Goal: Transaction & Acquisition: Obtain resource

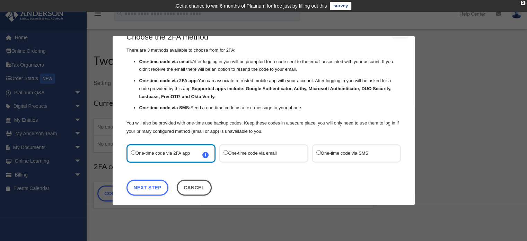
scroll to position [22, 0]
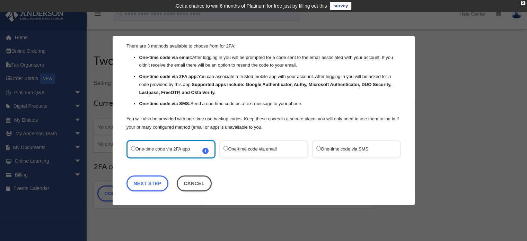
click at [319, 148] on label "One-time code via SMS" at bounding box center [352, 149] width 73 height 9
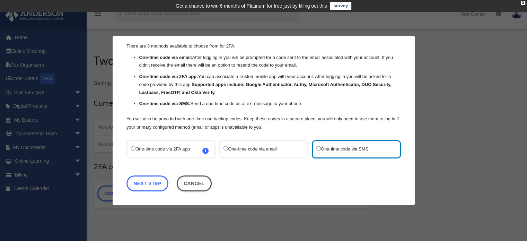
click at [155, 186] on link "Next Step" at bounding box center [148, 183] width 42 height 16
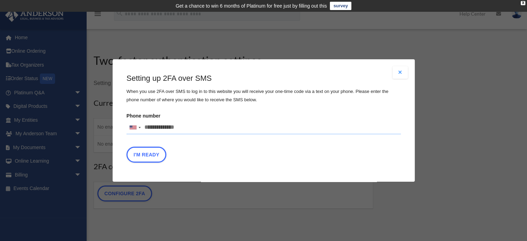
click at [150, 127] on input "Phone number United States +1 United Kingdom +44 Afghanistan (‫افغانستان‬‎) +93…" at bounding box center [264, 128] width 275 height 14
type input "**********"
click at [151, 156] on button "I'm Ready" at bounding box center [147, 155] width 40 height 16
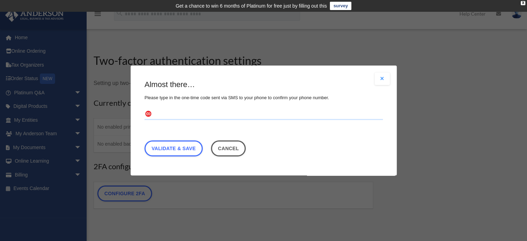
click at [165, 113] on input "text" at bounding box center [264, 114] width 239 height 11
type input "******"
click at [180, 145] on link "Validate & Save" at bounding box center [174, 148] width 58 height 16
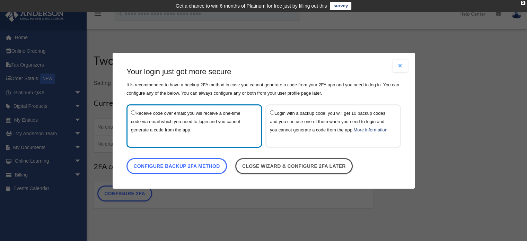
click at [175, 169] on link "Configure backup 2FA method" at bounding box center [177, 166] width 101 height 16
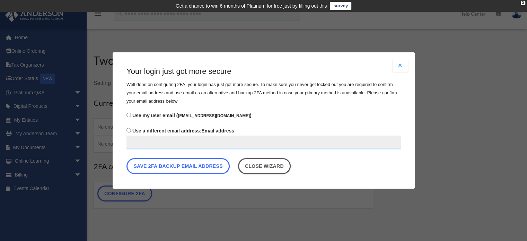
click at [175, 169] on button "Save 2FA backup email address" at bounding box center [178, 166] width 103 height 16
click at [175, 165] on button "Save 2FA backup email address" at bounding box center [178, 166] width 103 height 16
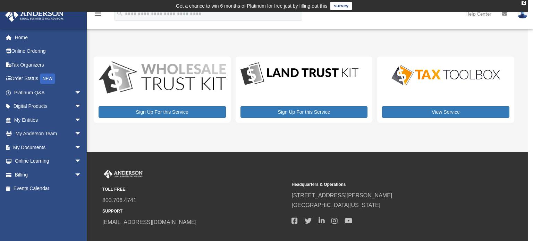
click at [75, 104] on span "arrow_drop_down" at bounding box center [82, 107] width 14 height 14
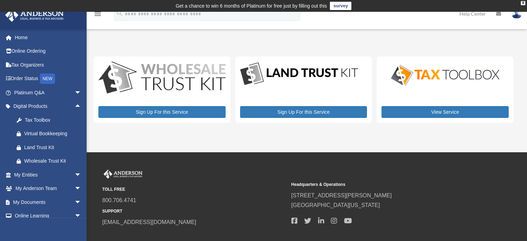
click at [75, 104] on span "arrow_drop_up" at bounding box center [82, 107] width 14 height 14
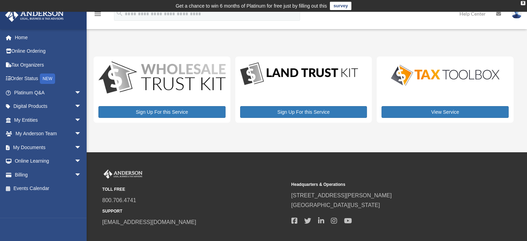
click at [75, 146] on span "arrow_drop_down" at bounding box center [82, 147] width 14 height 14
click at [50, 188] on link "Forms Library" at bounding box center [51, 189] width 82 height 14
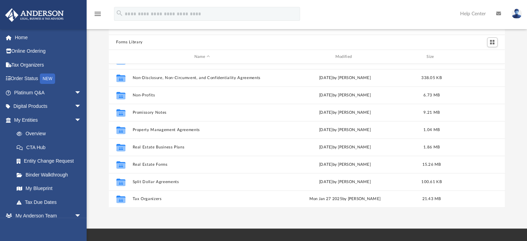
scroll to position [46, 0]
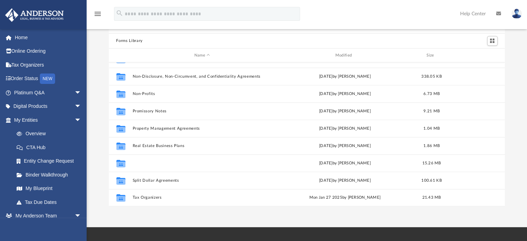
click at [155, 164] on button "Real Estate Forms" at bounding box center [202, 163] width 140 height 5
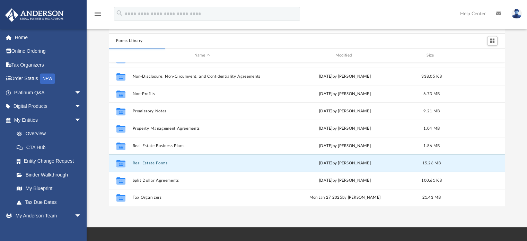
click at [155, 162] on button "Real Estate Forms" at bounding box center [202, 163] width 140 height 5
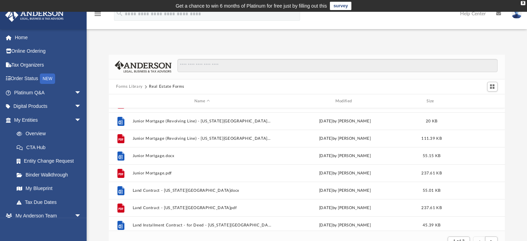
scroll to position [83, 0]
click at [161, 155] on button "Junior Mortgage.docx" at bounding box center [202, 155] width 140 height 5
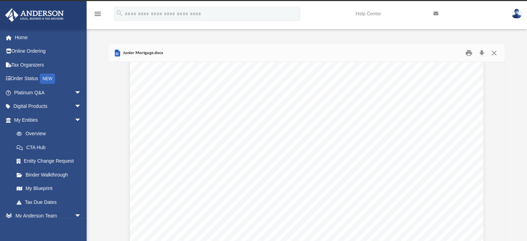
scroll to position [1923, 0]
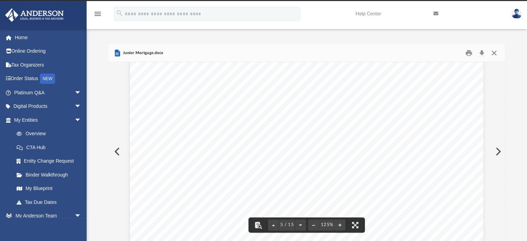
click at [493, 54] on button "Close" at bounding box center [494, 53] width 12 height 11
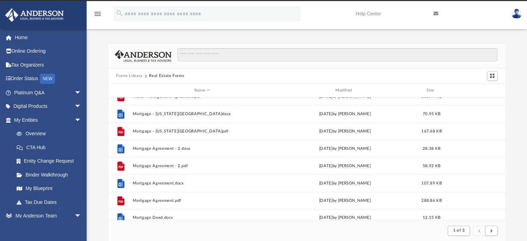
scroll to position [744, 0]
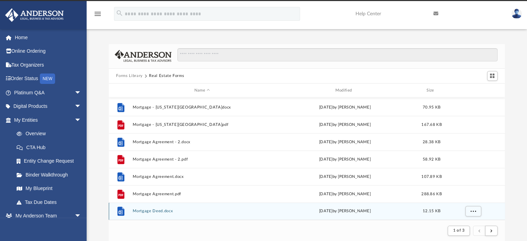
drag, startPoint x: 147, startPoint y: 207, endPoint x: 146, endPoint y: 212, distance: 4.9
click at [146, 212] on div "File Mortgage Deed.docx Wed Oct 5 2022 by Mary Acree 12.15 KB" at bounding box center [307, 210] width 397 height 17
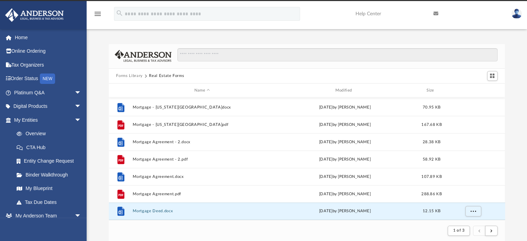
click at [146, 212] on button "Mortgage Deed.docx" at bounding box center [202, 211] width 140 height 5
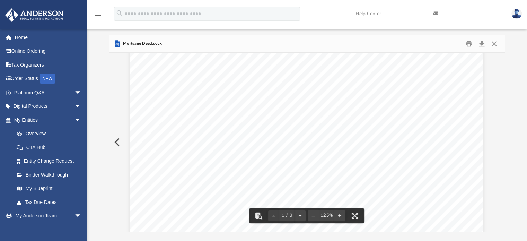
scroll to position [0, 0]
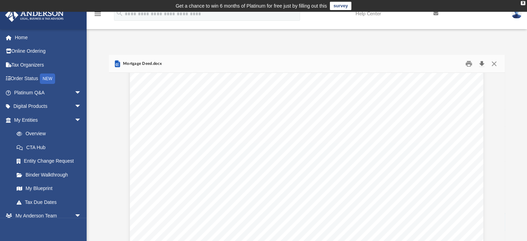
click at [481, 61] on button "Download" at bounding box center [482, 63] width 12 height 11
click at [491, 63] on button "Close" at bounding box center [494, 63] width 12 height 11
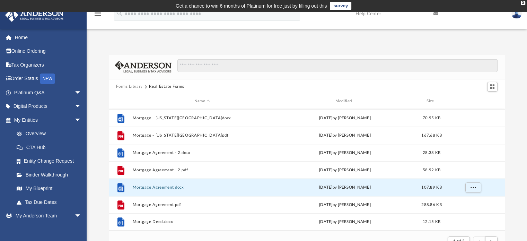
click at [160, 186] on button "Mortgage Agreement.docx" at bounding box center [202, 187] width 140 height 5
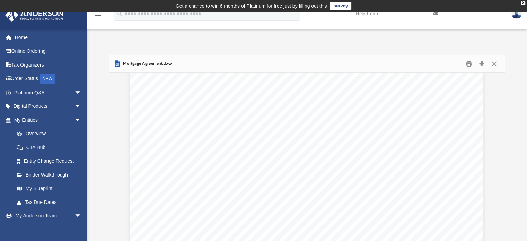
scroll to position [21182, 0]
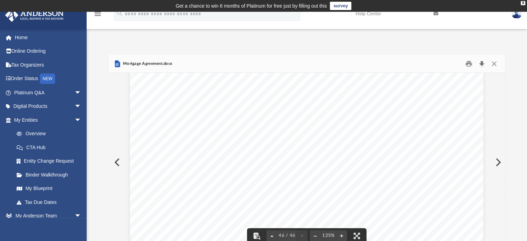
click at [483, 65] on button "Download" at bounding box center [482, 63] width 12 height 11
click at [494, 62] on button "Close" at bounding box center [494, 63] width 12 height 11
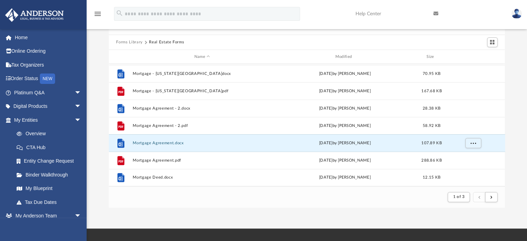
scroll to position [44, 0]
click at [494, 198] on button "submit" at bounding box center [491, 197] width 12 height 10
click at [488, 199] on button "submit" at bounding box center [491, 197] width 12 height 10
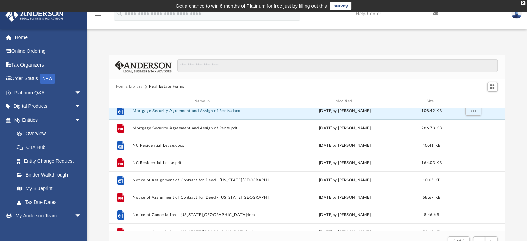
scroll to position [17, 0]
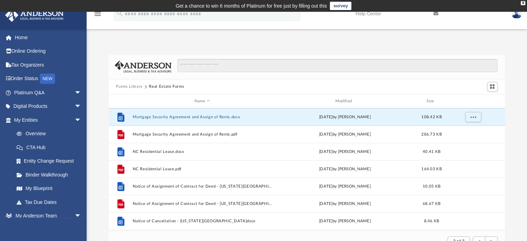
click at [188, 112] on div "File Mortgage Deed.pdf Wed Oct 5 2022 by Mary Acree 86.72 KB File Mortgage Secu…" at bounding box center [307, 169] width 397 height 122
click at [472, 117] on span "More options" at bounding box center [474, 117] width 6 height 4
click at [466, 143] on li "Download" at bounding box center [467, 141] width 20 height 7
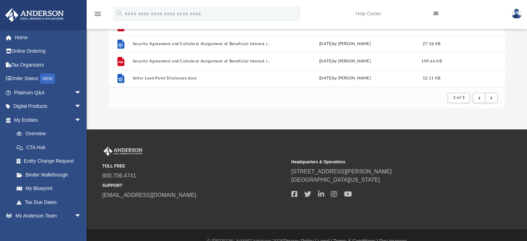
scroll to position [100, 0]
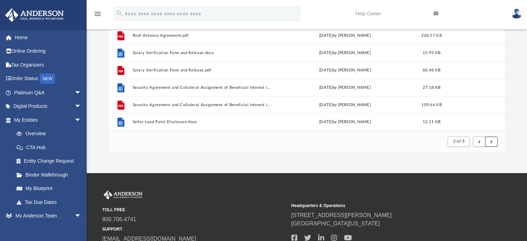
click at [491, 141] on span "submit" at bounding box center [492, 141] width 2 height 4
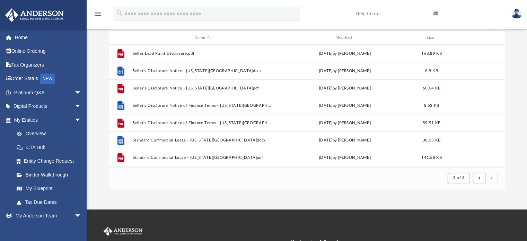
scroll to position [0, 0]
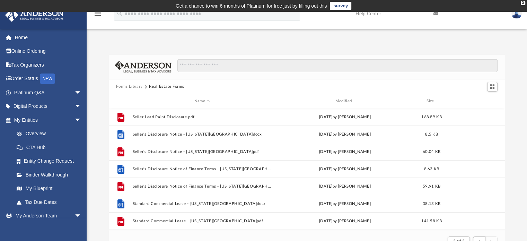
click at [98, 15] on icon "menu" at bounding box center [98, 14] width 8 height 8
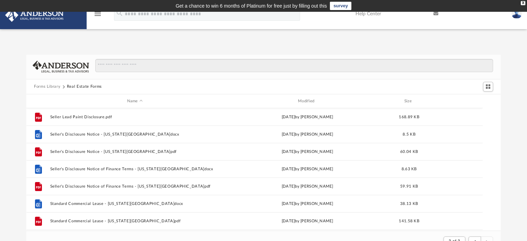
scroll to position [6, 6]
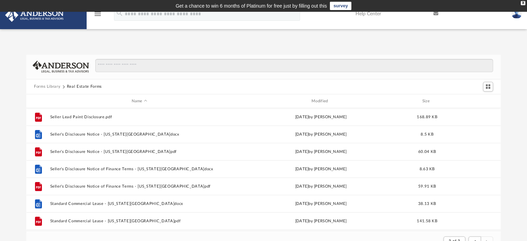
click at [98, 15] on icon "menu" at bounding box center [98, 14] width 8 height 8
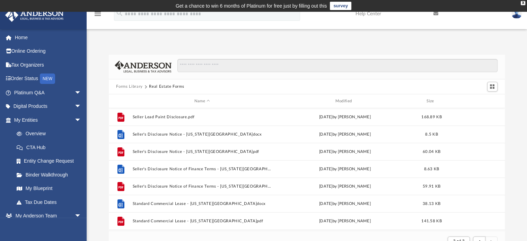
click at [75, 91] on span "arrow_drop_down" at bounding box center [82, 93] width 14 height 14
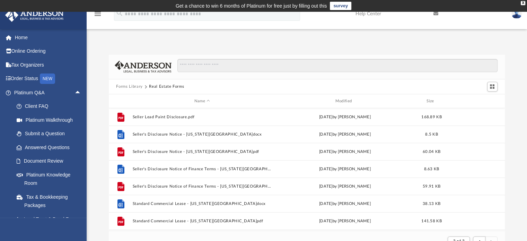
click at [75, 91] on span "arrow_drop_up" at bounding box center [82, 93] width 14 height 14
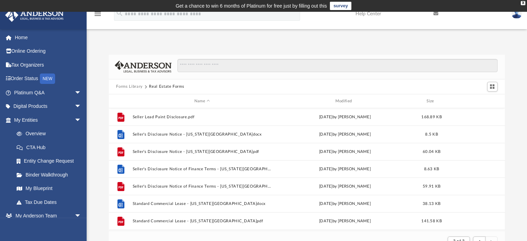
click at [75, 106] on span "arrow_drop_down" at bounding box center [82, 107] width 14 height 14
click at [75, 106] on span "arrow_drop_up" at bounding box center [82, 107] width 14 height 14
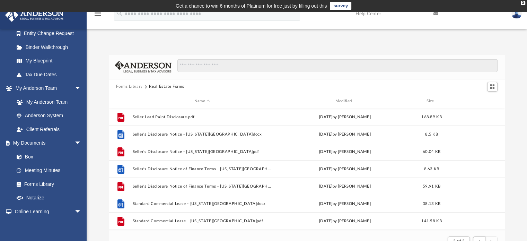
scroll to position [163, 0]
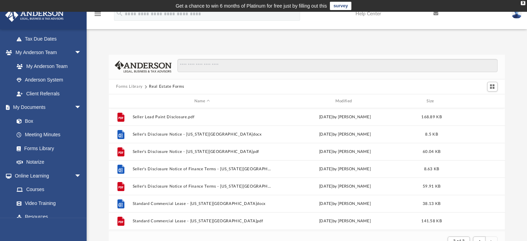
click at [48, 150] on link "Forms Library" at bounding box center [47, 148] width 75 height 14
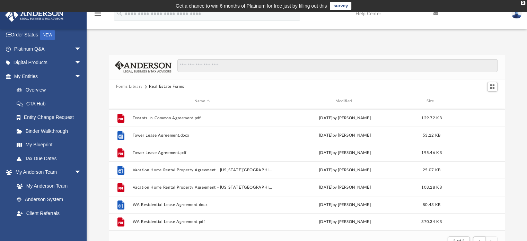
scroll to position [0, 0]
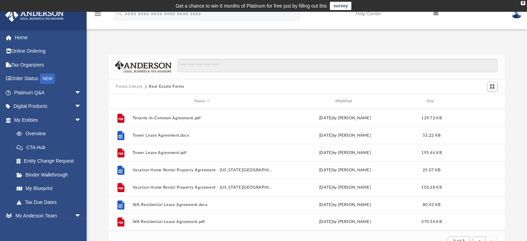
click at [39, 75] on link "Order Status NEW" at bounding box center [48, 79] width 87 height 14
click at [50, 78] on div "NEW" at bounding box center [47, 79] width 15 height 10
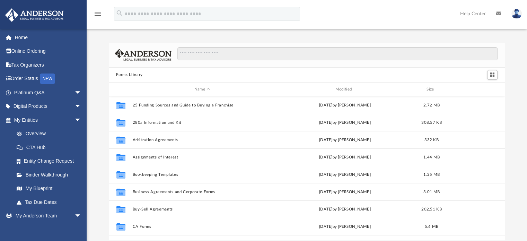
scroll to position [152, 391]
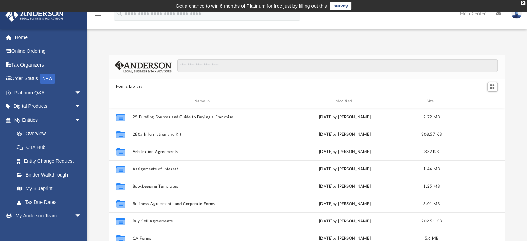
click at [75, 92] on span "arrow_drop_down" at bounding box center [82, 93] width 14 height 14
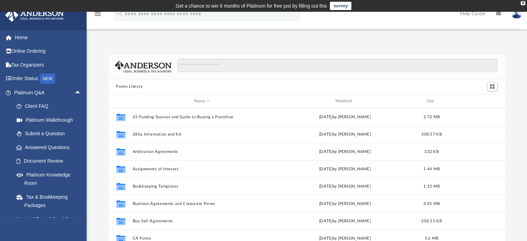
click at [62, 118] on link "Platinum Walkthrough" at bounding box center [51, 120] width 82 height 14
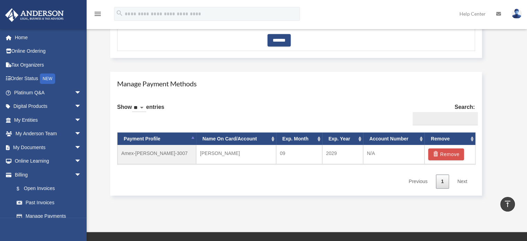
scroll to position [391, 0]
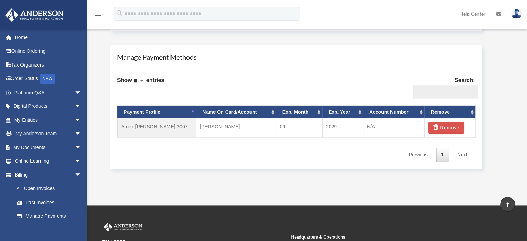
click at [463, 152] on link "Next" at bounding box center [462, 155] width 20 height 14
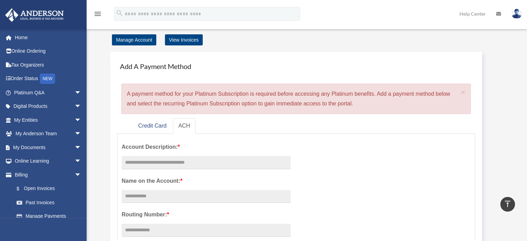
scroll to position [0, 0]
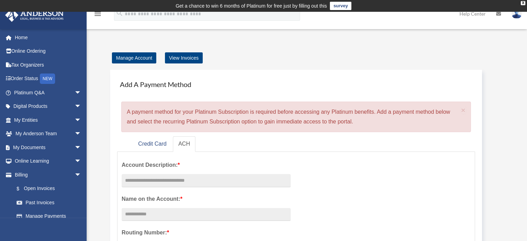
click at [75, 91] on span "arrow_drop_down" at bounding box center [82, 93] width 14 height 14
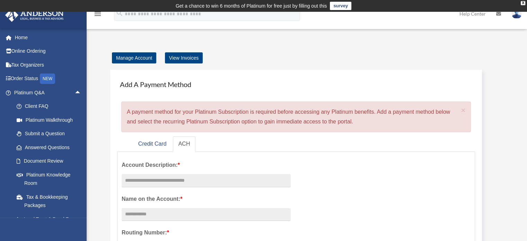
click at [43, 106] on link "Client FAQ" at bounding box center [51, 107] width 82 height 14
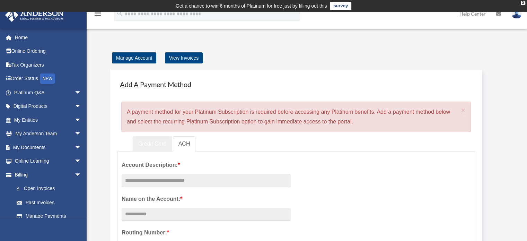
click at [154, 144] on link "Credit Card" at bounding box center [153, 144] width 40 height 16
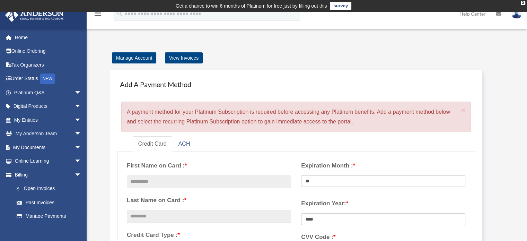
click at [75, 121] on span "arrow_drop_down" at bounding box center [82, 120] width 14 height 14
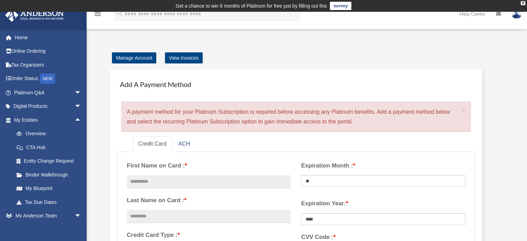
click at [75, 121] on span "arrow_drop_up" at bounding box center [82, 120] width 14 height 14
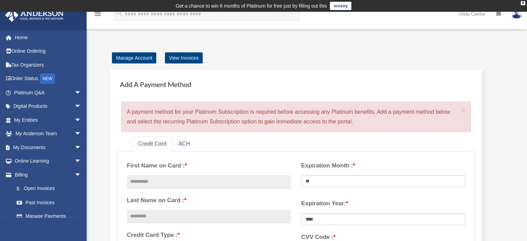
click at [75, 131] on span "arrow_drop_down" at bounding box center [82, 134] width 14 height 14
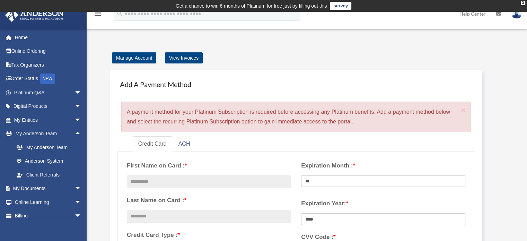
click at [59, 144] on link "My Anderson Team" at bounding box center [51, 147] width 82 height 14
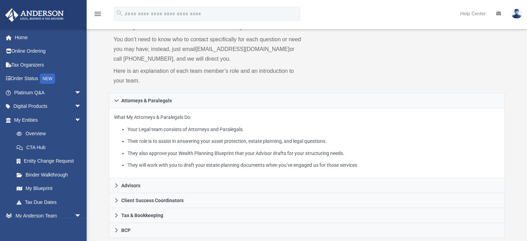
scroll to position [66, 0]
click at [75, 94] on span "arrow_drop_down" at bounding box center [82, 93] width 14 height 14
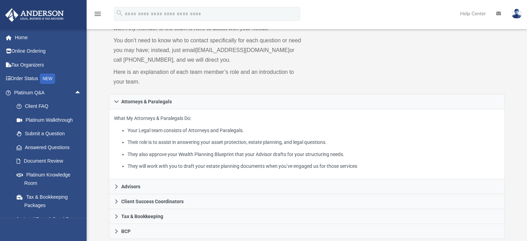
click at [44, 158] on link "Document Review" at bounding box center [51, 161] width 82 height 14
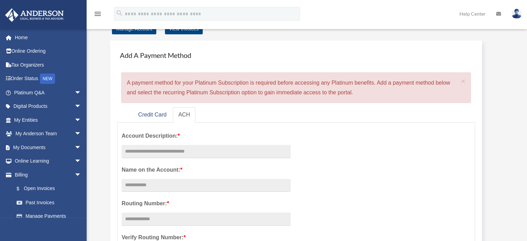
click at [75, 109] on span "arrow_drop_down" at bounding box center [82, 107] width 14 height 14
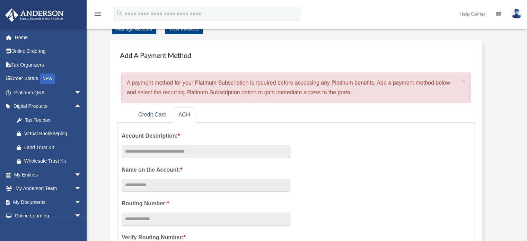
click at [43, 118] on div "Tax Toolbox" at bounding box center [53, 120] width 59 height 9
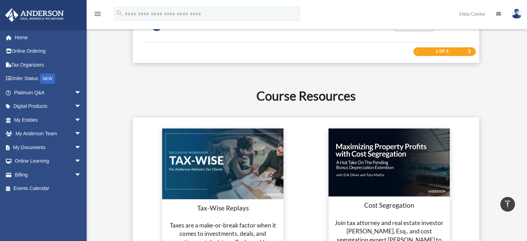
scroll to position [1189, 0]
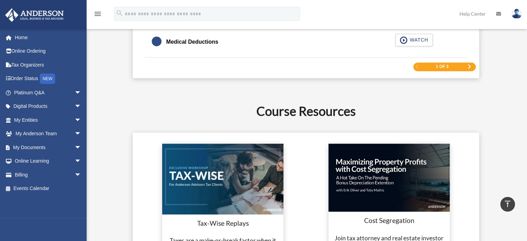
click at [75, 107] on span "arrow_drop_down" at bounding box center [82, 107] width 14 height 14
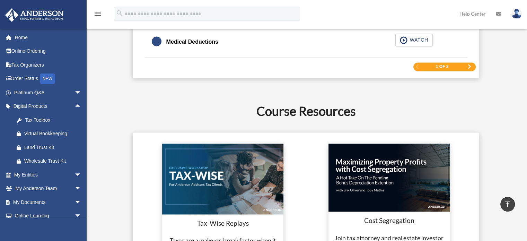
click at [75, 107] on span "arrow_drop_up" at bounding box center [82, 107] width 14 height 14
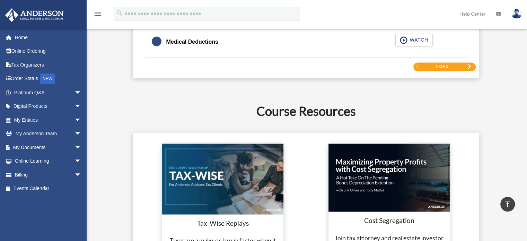
click at [75, 144] on span "arrow_drop_down" at bounding box center [82, 147] width 14 height 14
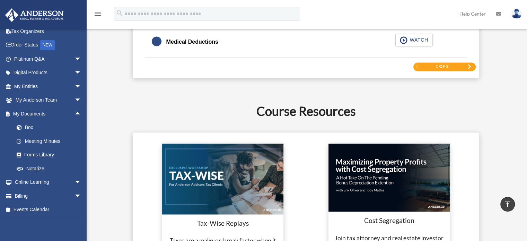
click at [48, 153] on link "Forms Library" at bounding box center [51, 155] width 82 height 14
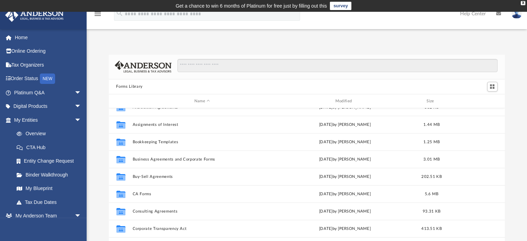
scroll to position [53, 0]
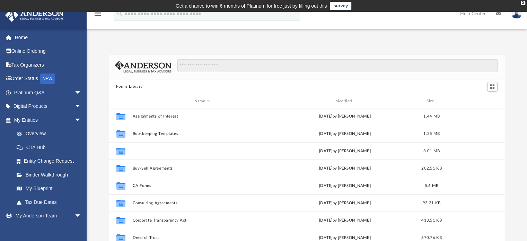
click at [169, 152] on button "Business Agreements and Corporate Forms" at bounding box center [202, 151] width 140 height 5
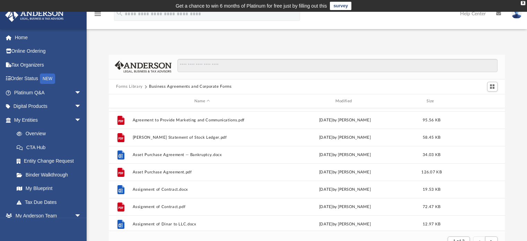
scroll to position [0, 0]
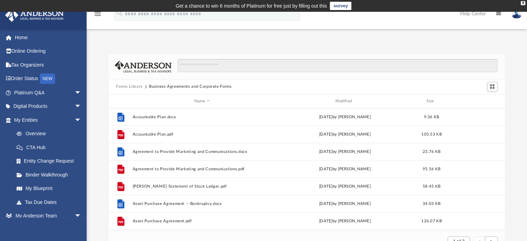
click at [75, 119] on span "arrow_drop_down" at bounding box center [82, 120] width 14 height 14
click at [75, 131] on span "arrow_drop_down" at bounding box center [82, 134] width 14 height 14
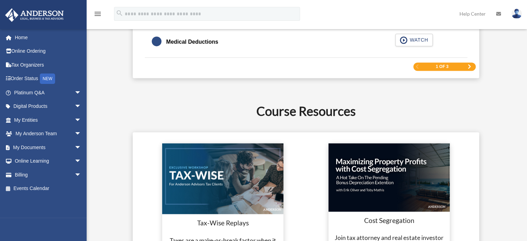
scroll to position [1189, 0]
click at [75, 143] on span "arrow_drop_down" at bounding box center [82, 147] width 14 height 14
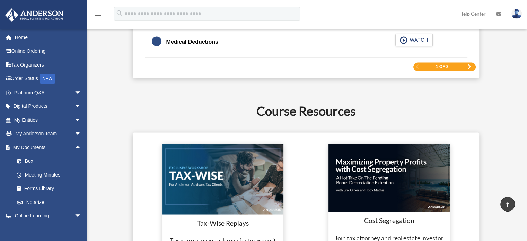
click at [47, 186] on link "Forms Library" at bounding box center [51, 189] width 82 height 14
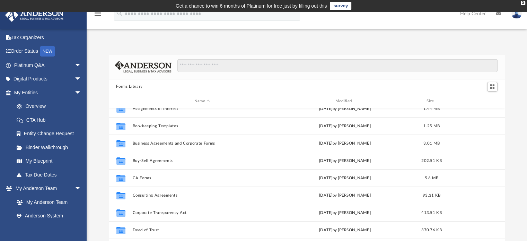
scroll to position [61, 0]
click at [144, 179] on button "CA Forms" at bounding box center [202, 177] width 140 height 5
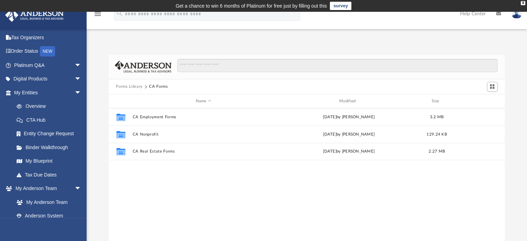
scroll to position [0, 0]
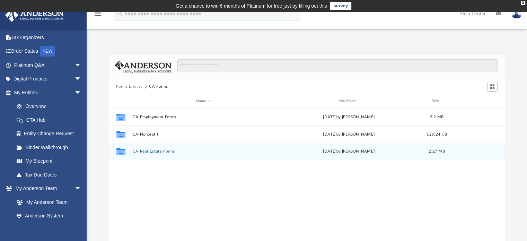
click at [146, 148] on div "Collaborated Folder CA Real Estate Forms [DATE] by [PERSON_NAME] 2.27 MB" at bounding box center [307, 151] width 397 height 17
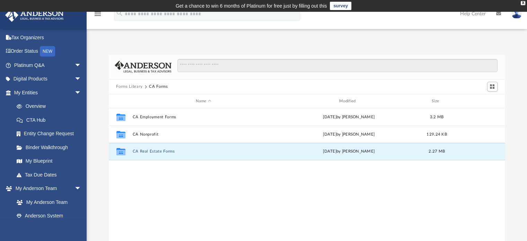
click at [146, 152] on button "CA Real Estate Forms" at bounding box center [203, 151] width 142 height 5
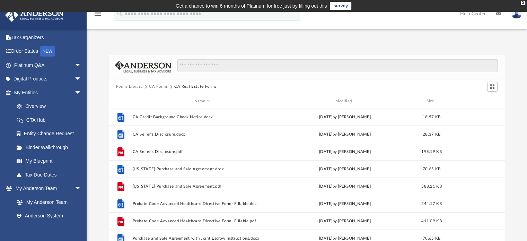
click at [133, 87] on button "Forms Library" at bounding box center [129, 87] width 26 height 6
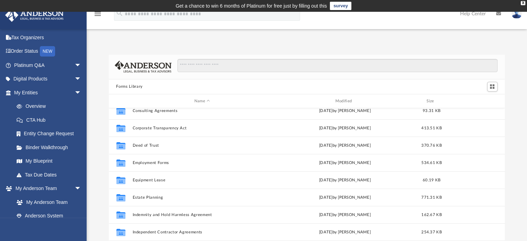
scroll to position [144, 0]
click at [151, 144] on button "Deed of Trust" at bounding box center [202, 146] width 140 height 5
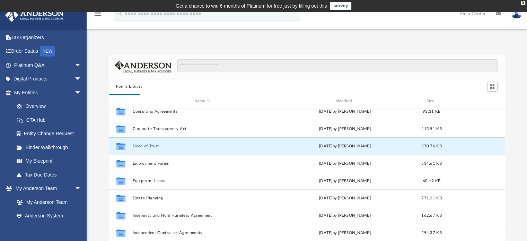
scroll to position [0, 0]
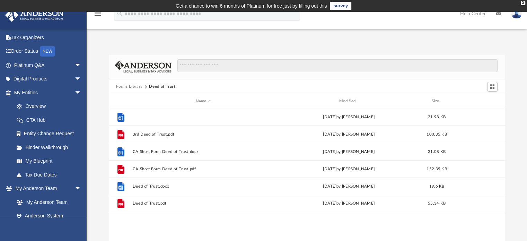
click at [147, 116] on button "3rd Deed of Trust.docx" at bounding box center [203, 117] width 142 height 5
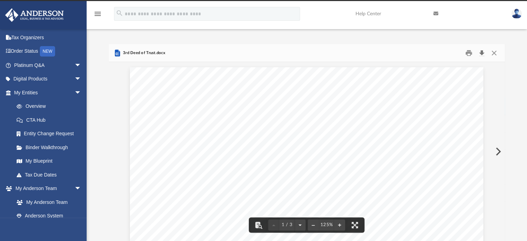
click at [479, 54] on button "Download" at bounding box center [482, 53] width 12 height 11
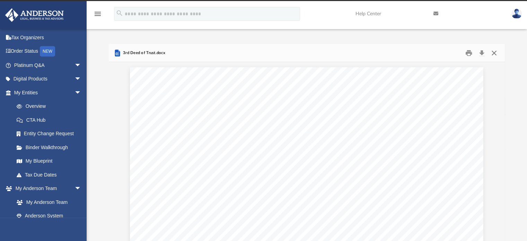
click at [492, 56] on button "Close" at bounding box center [494, 53] width 12 height 11
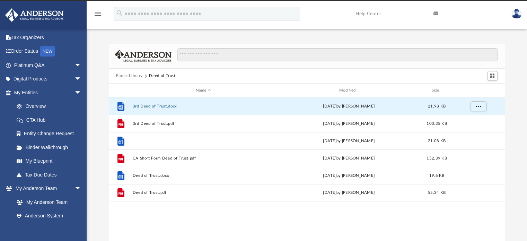
click at [164, 140] on button "CA Short Form Deed of Trust.docx" at bounding box center [203, 141] width 142 height 5
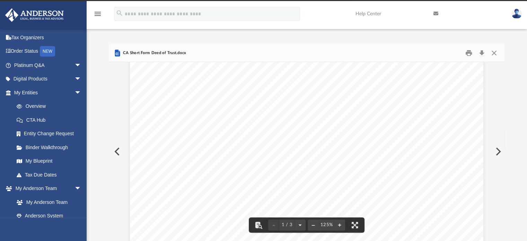
scroll to position [114, 0]
click at [480, 55] on button "Download" at bounding box center [482, 53] width 12 height 11
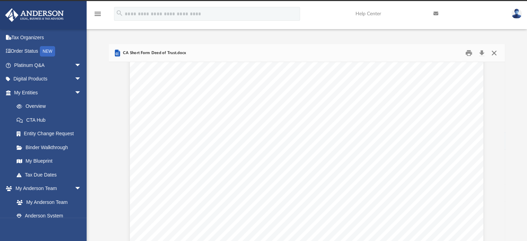
click at [492, 52] on button "Close" at bounding box center [494, 53] width 12 height 11
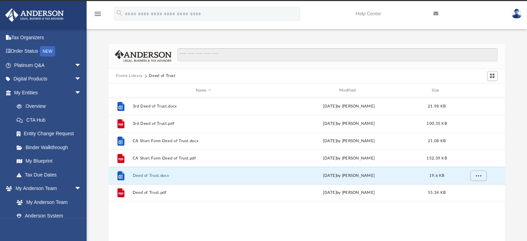
click at [152, 174] on button "Deed of Trust.docx" at bounding box center [203, 175] width 142 height 5
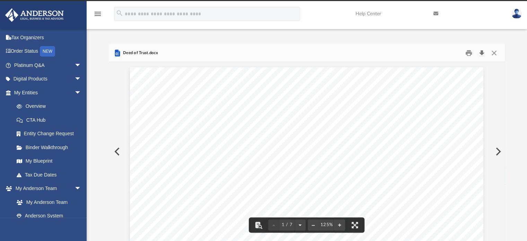
click at [483, 53] on button "Download" at bounding box center [482, 53] width 12 height 11
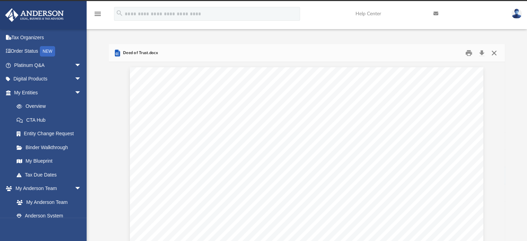
click at [495, 55] on button "Close" at bounding box center [494, 53] width 12 height 11
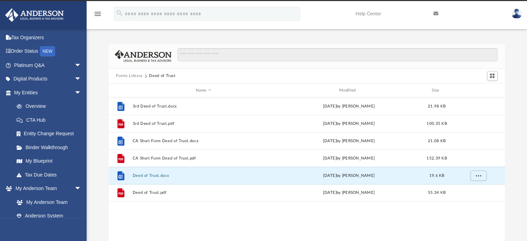
click at [132, 74] on button "Forms Library" at bounding box center [129, 76] width 26 height 6
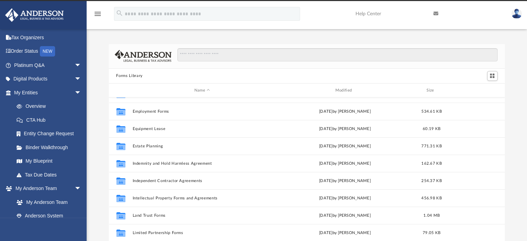
scroll to position [193, 0]
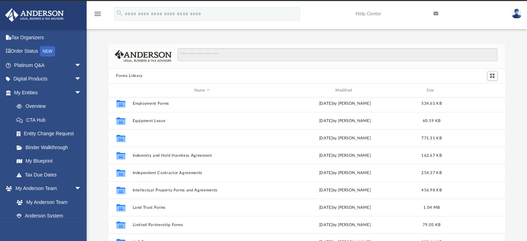
click at [150, 138] on button "Estate Planning" at bounding box center [202, 138] width 140 height 5
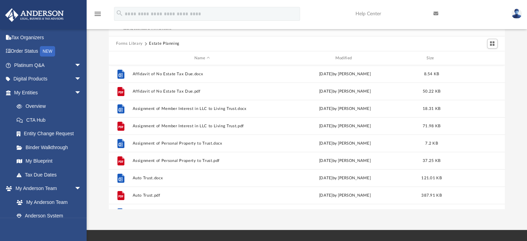
scroll to position [0, 0]
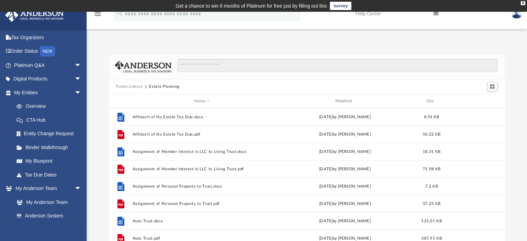
click at [129, 89] on button "Forms Library" at bounding box center [129, 87] width 26 height 6
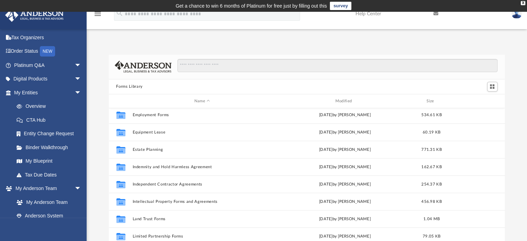
scroll to position [222, 0]
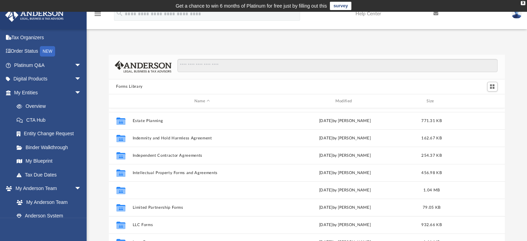
click at [150, 189] on button "Land Trust Forms" at bounding box center [202, 190] width 140 height 5
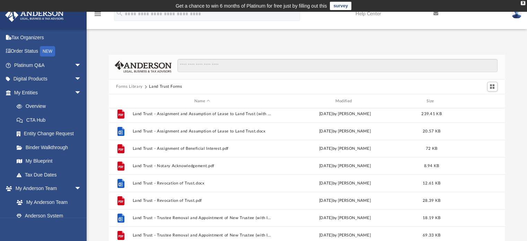
scroll to position [0, 0]
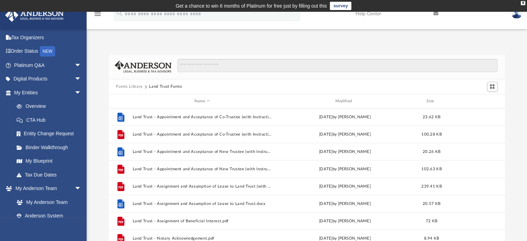
click at [131, 87] on button "Forms Library" at bounding box center [129, 87] width 26 height 6
